Goal: Obtain resource: Download file/media

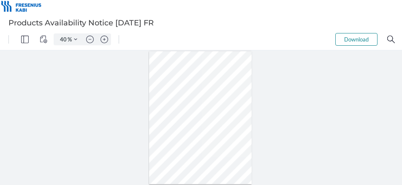
type input "105"
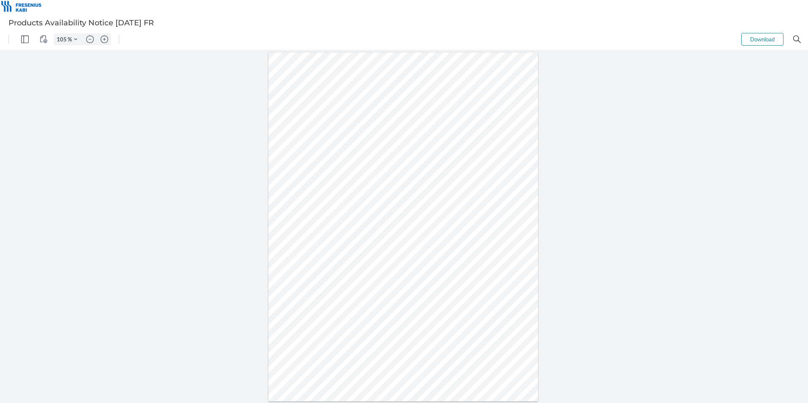
click at [772, 35] on button "Download" at bounding box center [763, 39] width 42 height 13
click at [157, 202] on div at bounding box center [404, 226] width 808 height 353
click at [747, 37] on button "Download" at bounding box center [763, 39] width 42 height 13
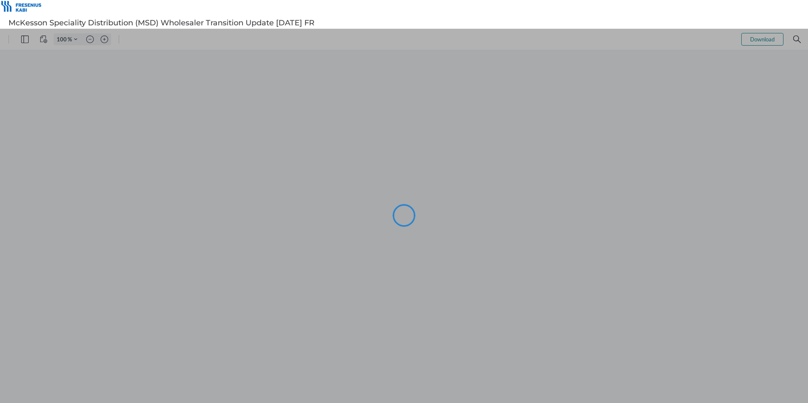
type input "105"
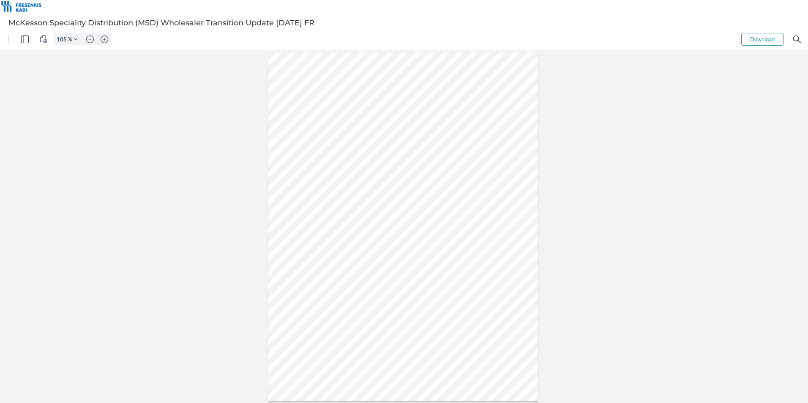
drag, startPoint x: 365, startPoint y: 184, endPoint x: 416, endPoint y: 195, distance: 52.2
click at [416, 195] on div at bounding box center [403, 227] width 270 height 350
